Goal: Navigation & Orientation: Find specific page/section

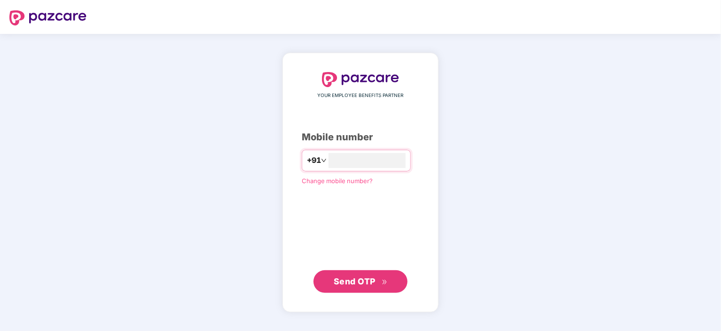
type input "**********"
click at [351, 282] on span "Send OTP" at bounding box center [355, 281] width 42 height 10
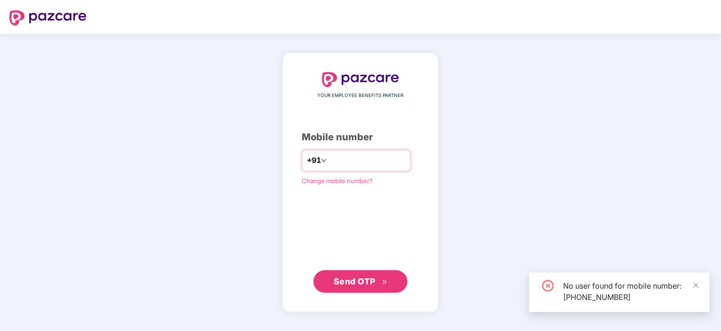
click at [343, 160] on input "**********" at bounding box center [367, 160] width 77 height 15
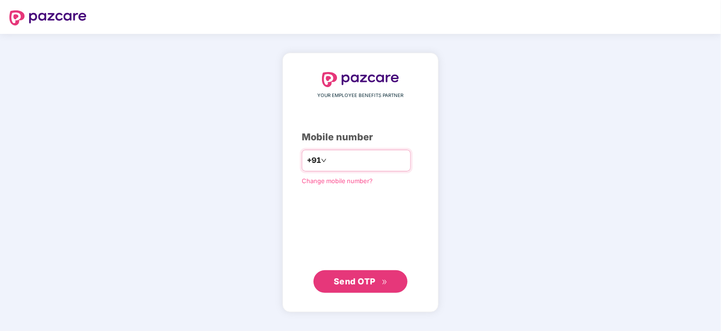
click at [371, 156] on input "**********" at bounding box center [367, 160] width 77 height 15
type input "**********"
click at [354, 276] on span "Send OTP" at bounding box center [355, 281] width 42 height 10
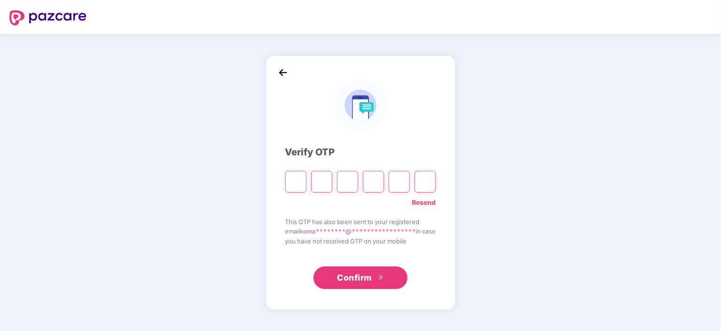
paste input "*"
type input "*"
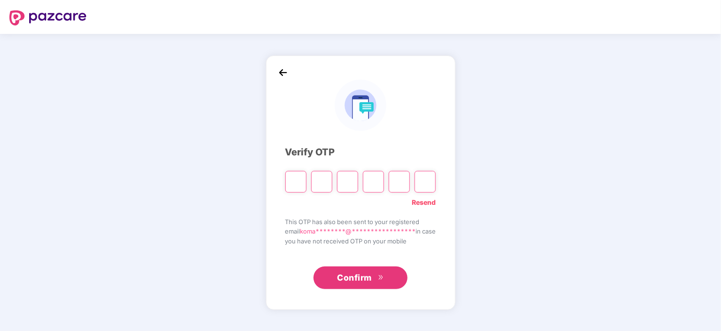
type input "*"
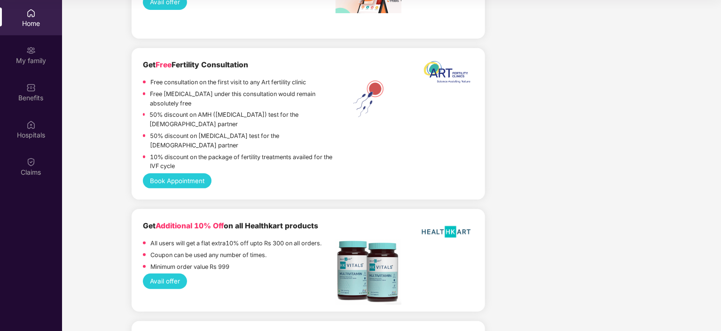
scroll to position [1847, 0]
click at [26, 139] on div "Hospitals" at bounding box center [31, 134] width 62 height 9
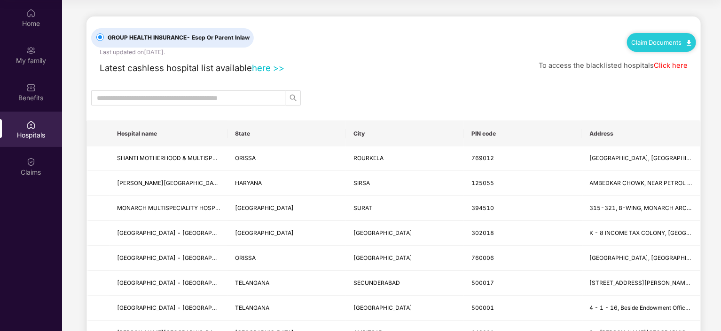
click at [269, 68] on link "here >>" at bounding box center [268, 68] width 32 height 10
click at [33, 103] on div "Benefits" at bounding box center [31, 91] width 62 height 35
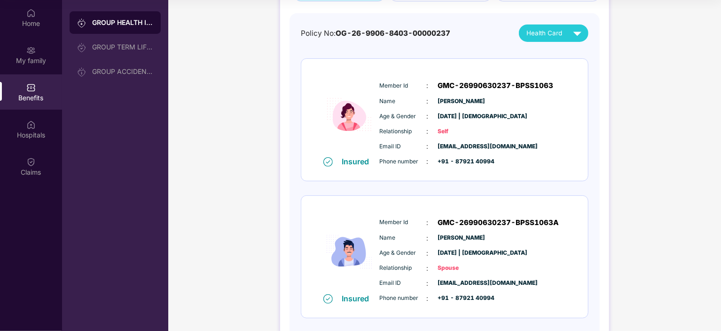
scroll to position [81, 0]
click at [342, 114] on img at bounding box center [349, 113] width 56 height 83
click at [347, 120] on img at bounding box center [349, 113] width 56 height 83
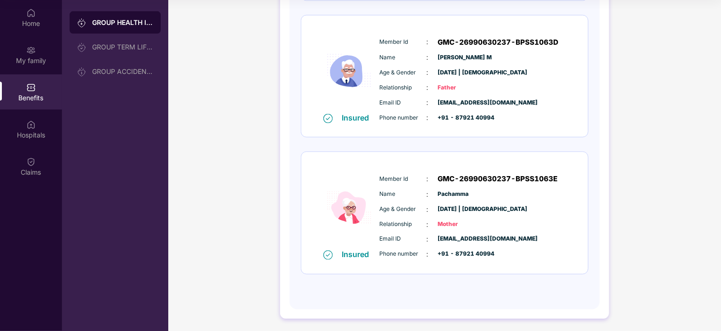
scroll to position [666, 0]
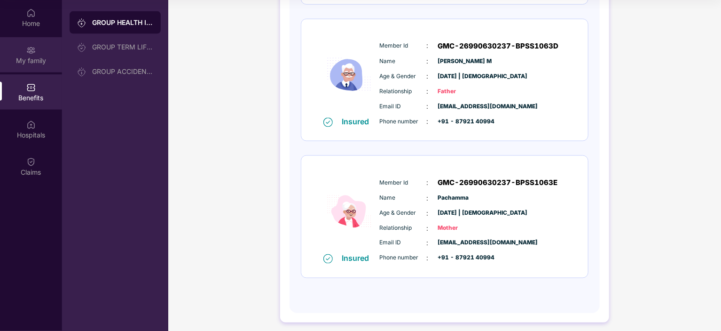
click at [24, 57] on div "My family" at bounding box center [31, 60] width 62 height 9
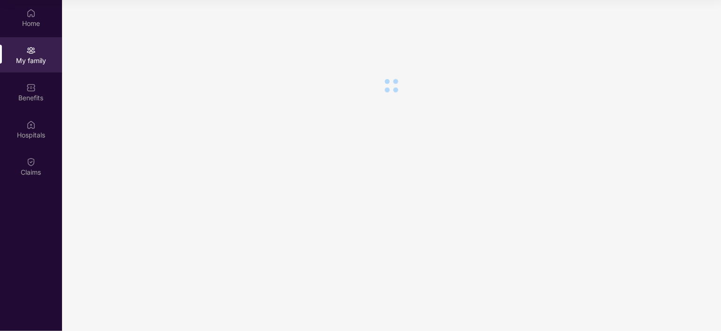
scroll to position [0, 0]
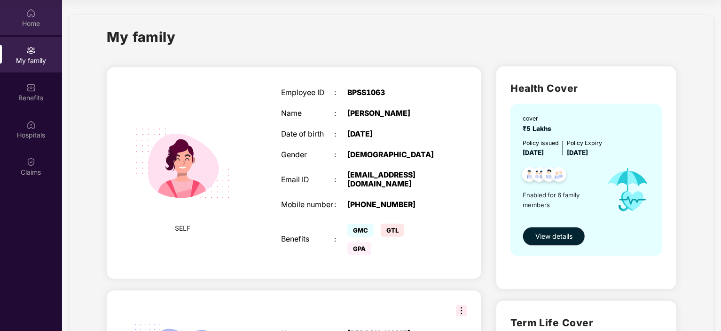
click at [26, 26] on div "Home" at bounding box center [31, 23] width 62 height 9
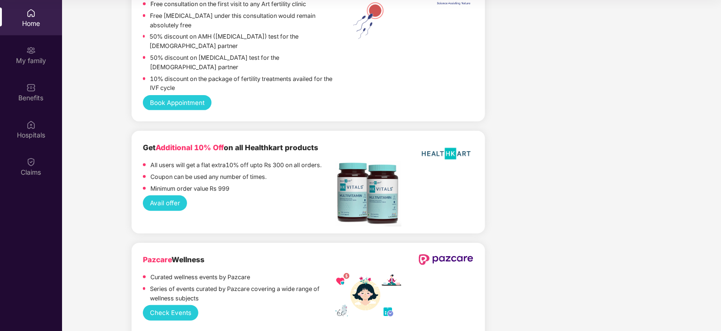
scroll to position [1928, 0]
